Goal: Transaction & Acquisition: Purchase product/service

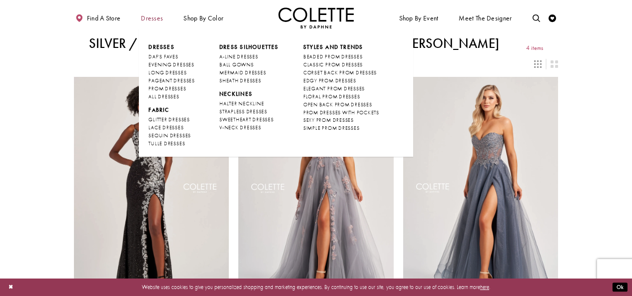
click at [157, 21] on span "Dresses" at bounding box center [152, 17] width 22 height 7
click at [154, 17] on span "Dresses" at bounding box center [152, 17] width 22 height 7
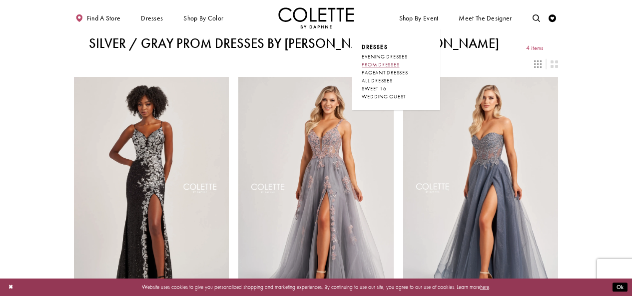
click at [386, 61] on link "PROM DRESSES" at bounding box center [396, 65] width 69 height 8
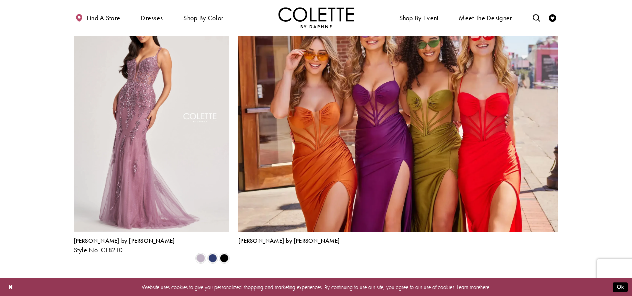
scroll to position [1611, 0]
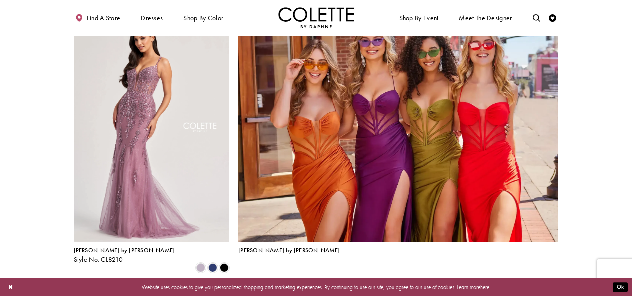
click at [302, 288] on span "2" at bounding box center [302, 292] width 3 height 8
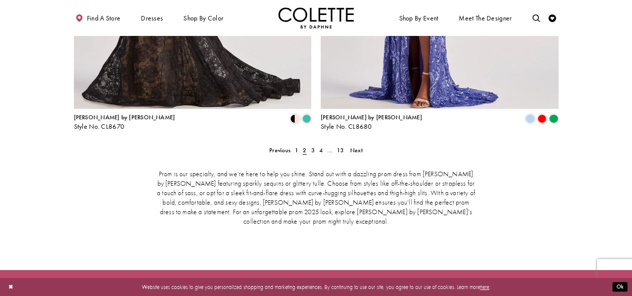
scroll to position [1585, 0]
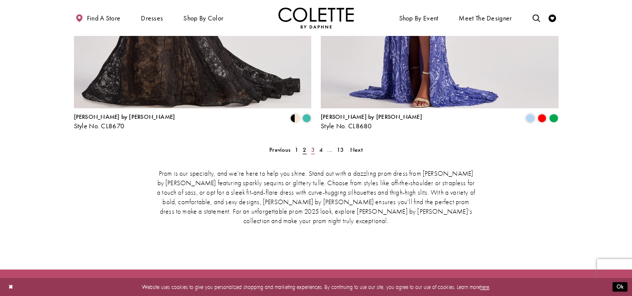
drag, startPoint x: 55, startPoint y: 168, endPoint x: 313, endPoint y: 115, distance: 262.9
click at [313, 146] on span "3" at bounding box center [312, 150] width 3 height 8
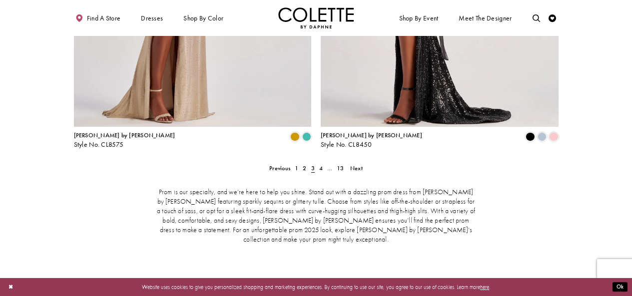
scroll to position [1567, 0]
click at [323, 162] on link "4" at bounding box center [321, 167] width 8 height 11
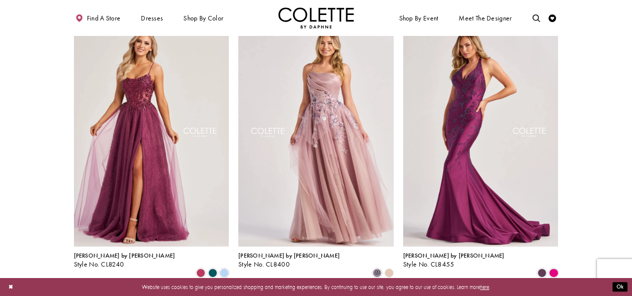
scroll to position [750, 0]
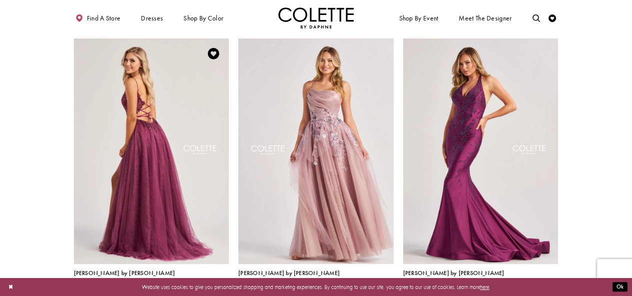
click at [126, 133] on img "Visit Colette by Daphne Style No. CL8240 Page" at bounding box center [151, 151] width 155 height 226
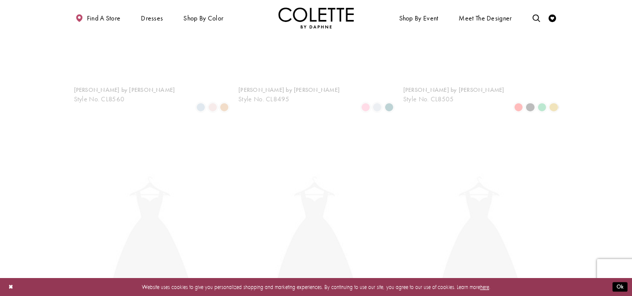
scroll to position [194, 0]
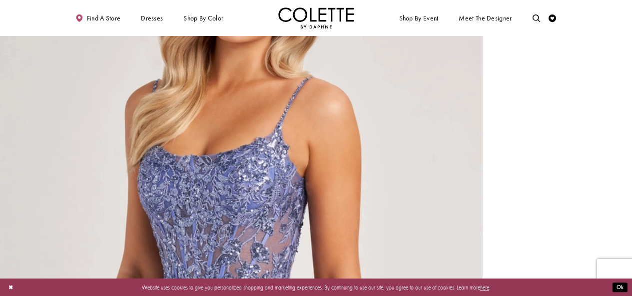
scroll to position [1507, 0]
